Goal: Navigation & Orientation: Go to known website

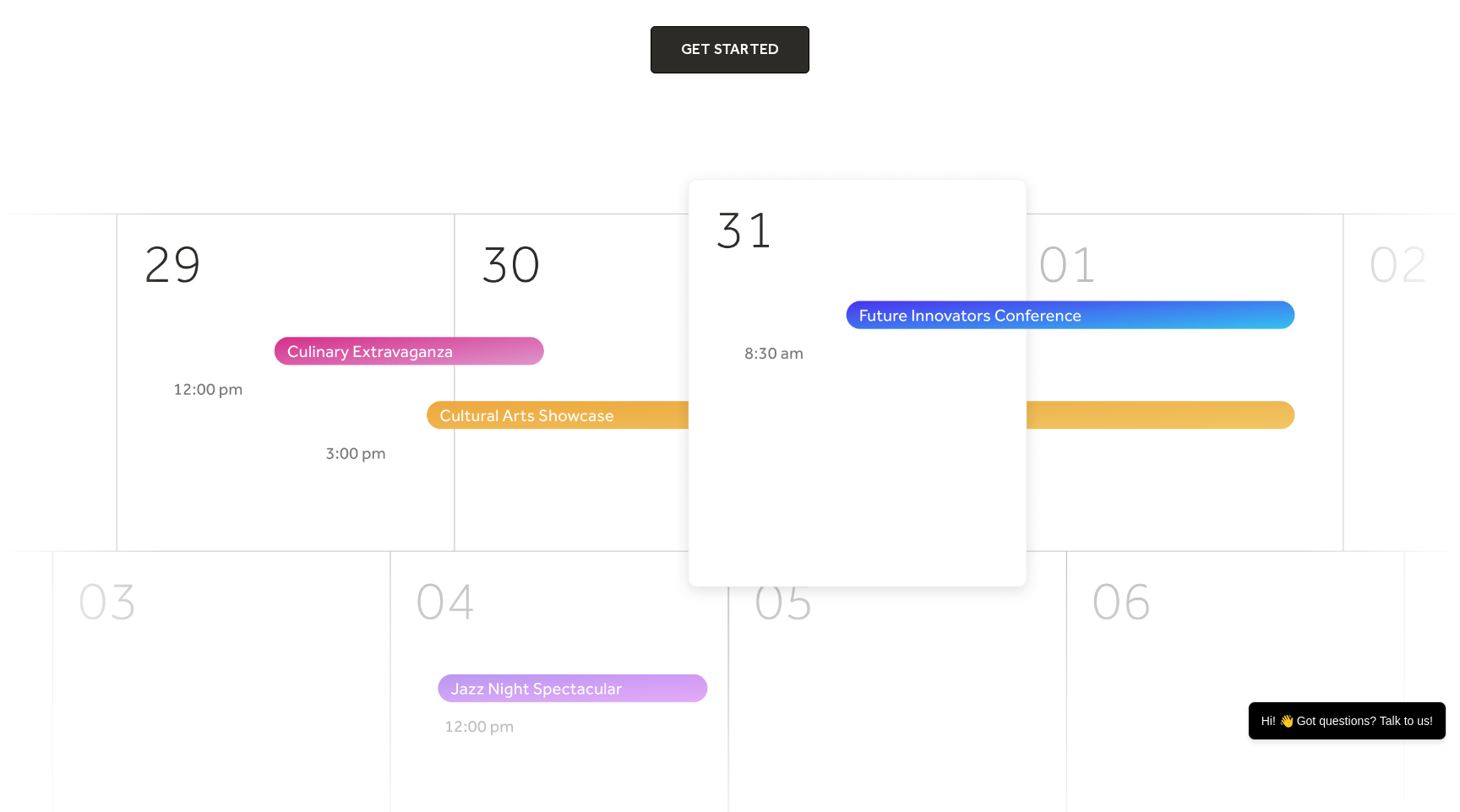
scroll to position [324, 0]
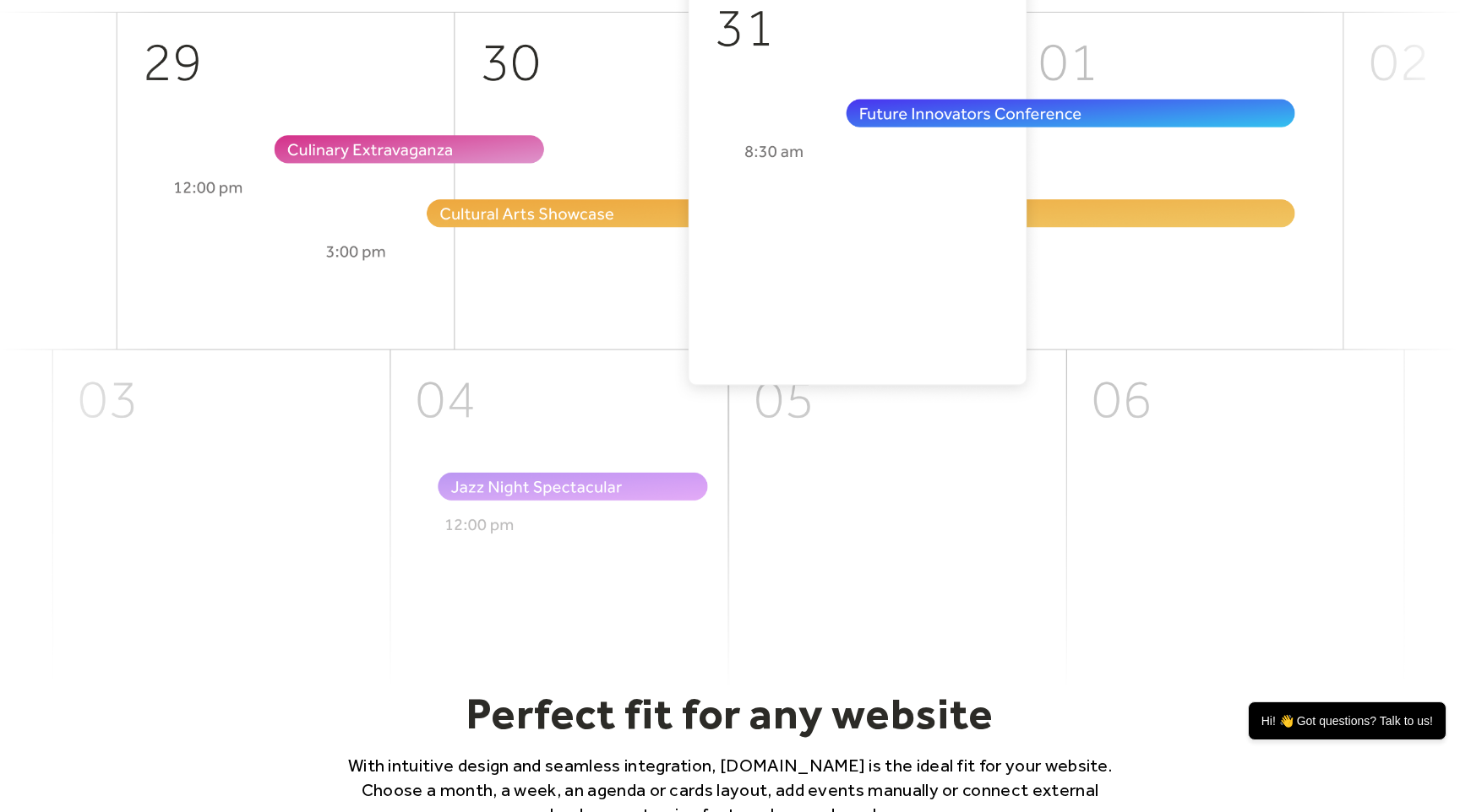
scroll to position [576, 0]
